Goal: Complete application form

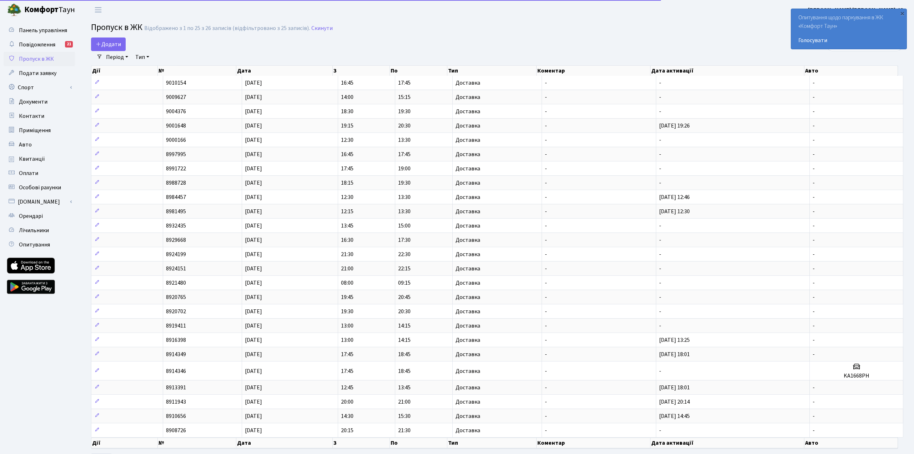
select select "25"
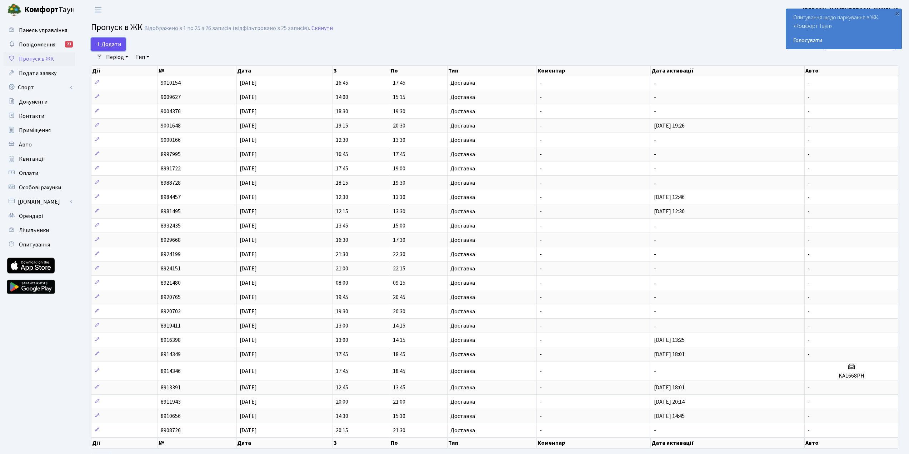
click at [115, 45] on span "Додати" at bounding box center [108, 44] width 25 height 8
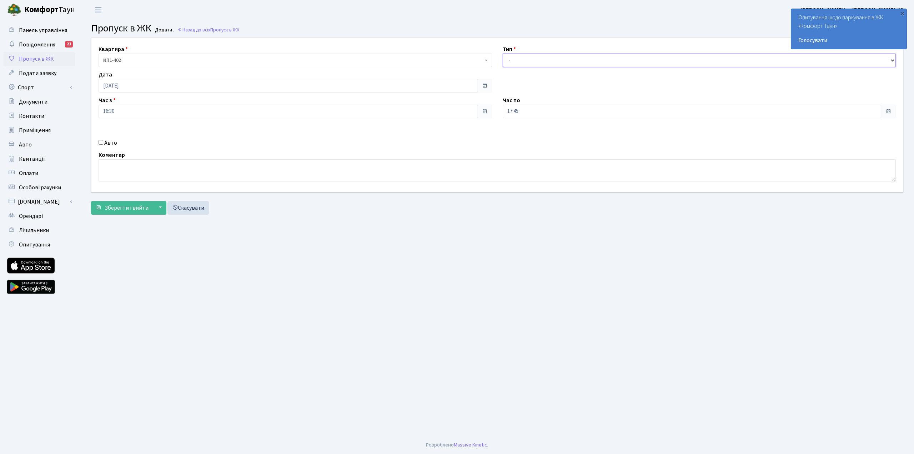
click at [542, 60] on select "- Доставка Таксі Гості Сервіс" at bounding box center [700, 61] width 394 height 14
select select "1"
click at [503, 54] on select "- Доставка Таксі Гості Сервіс" at bounding box center [700, 61] width 394 height 14
click at [131, 205] on span "Зберегти і вийти" at bounding box center [127, 208] width 44 height 8
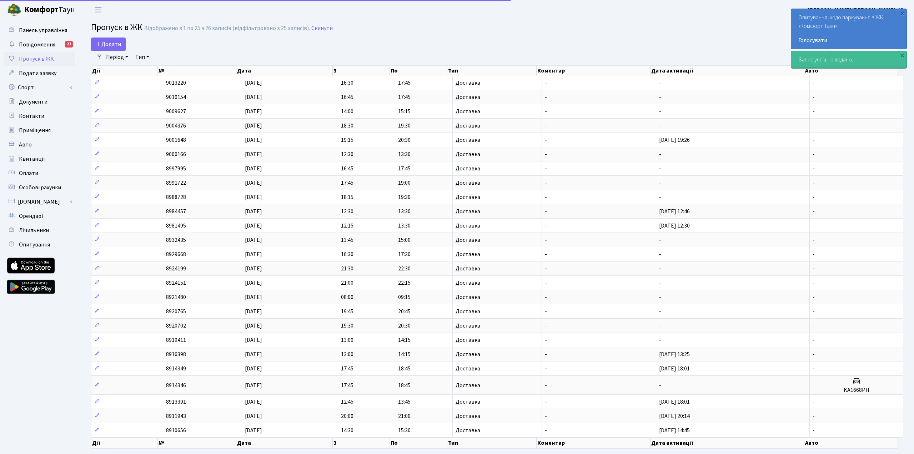
select select "25"
